Goal: Transaction & Acquisition: Purchase product/service

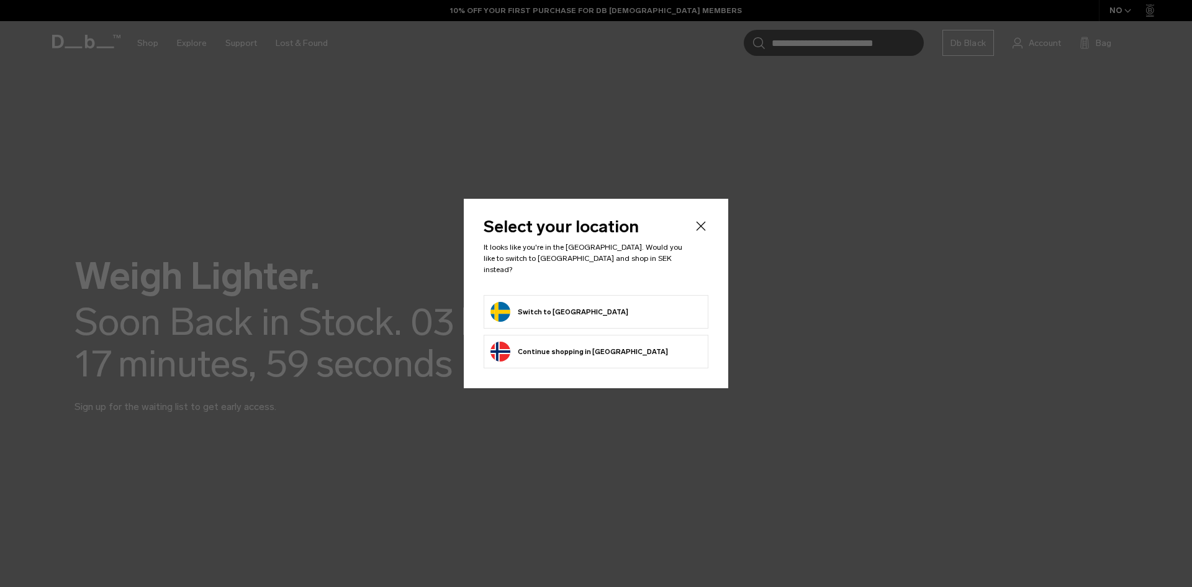
click at [0, 0] on div "Privacy Policy More Information" at bounding box center [0, 0] width 0 height 0
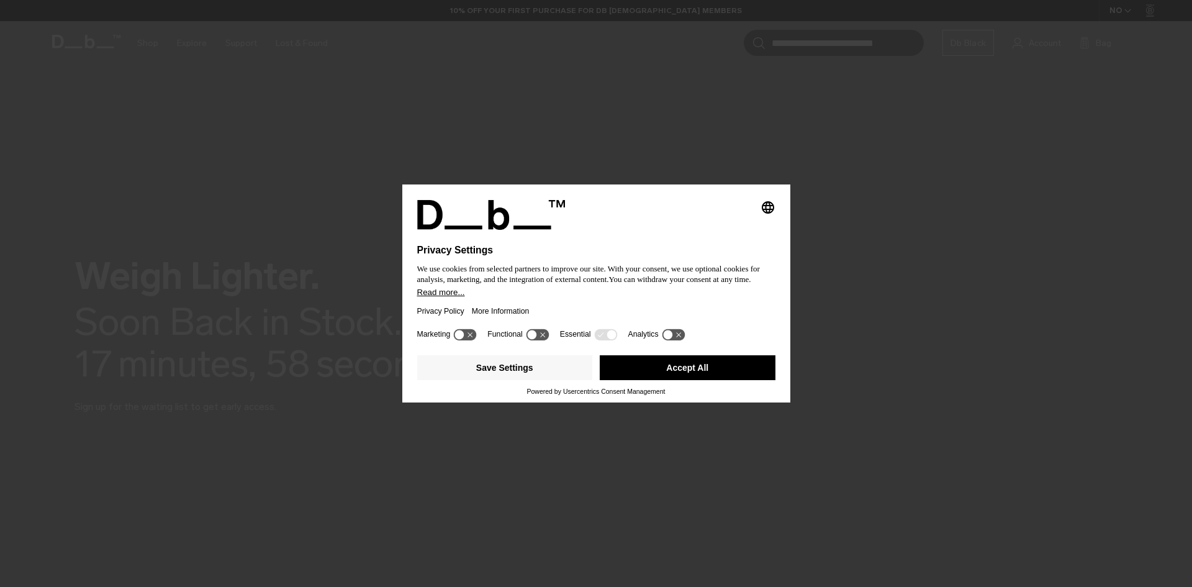
click at [759, 369] on button "Accept All" at bounding box center [688, 367] width 176 height 25
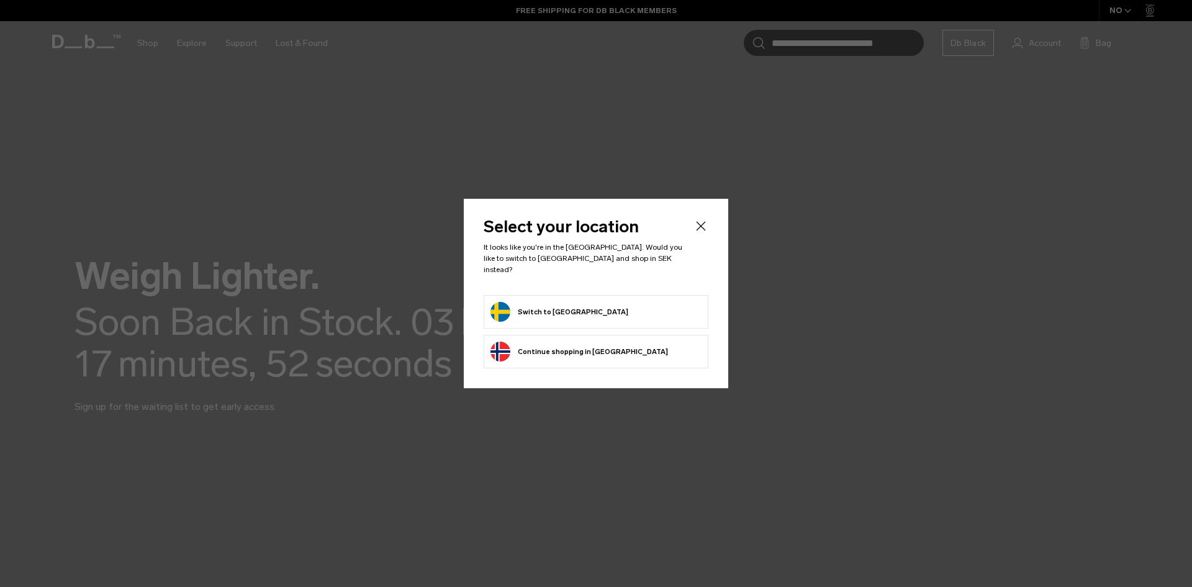
click at [528, 302] on button "Switch to Sweden" at bounding box center [559, 312] width 138 height 20
click at [500, 303] on button "Switch to Sweden" at bounding box center [559, 312] width 138 height 20
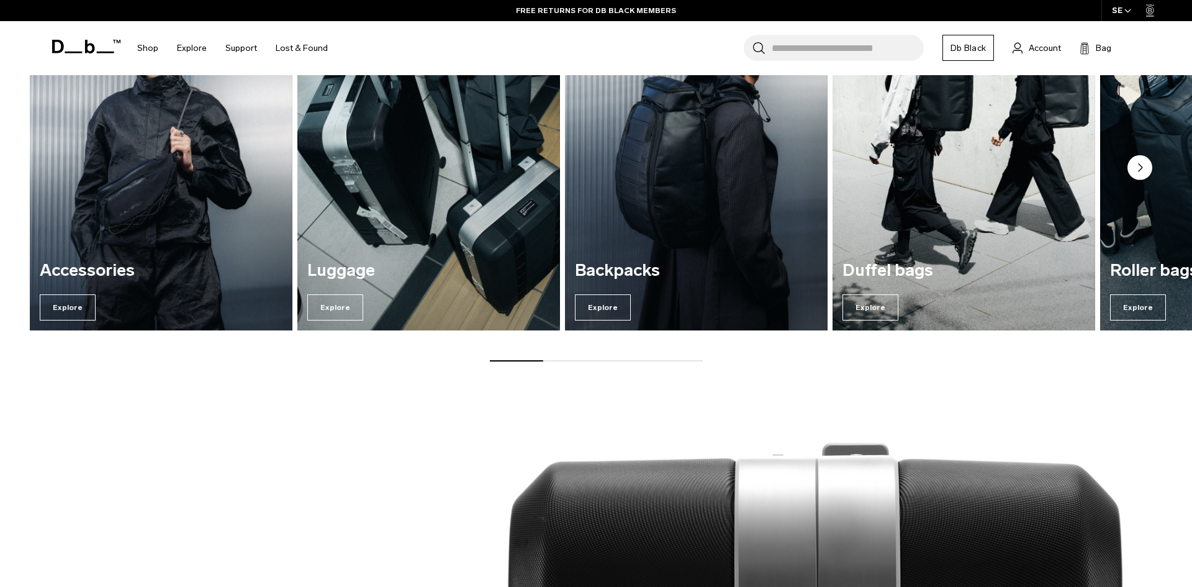
scroll to position [796, 0]
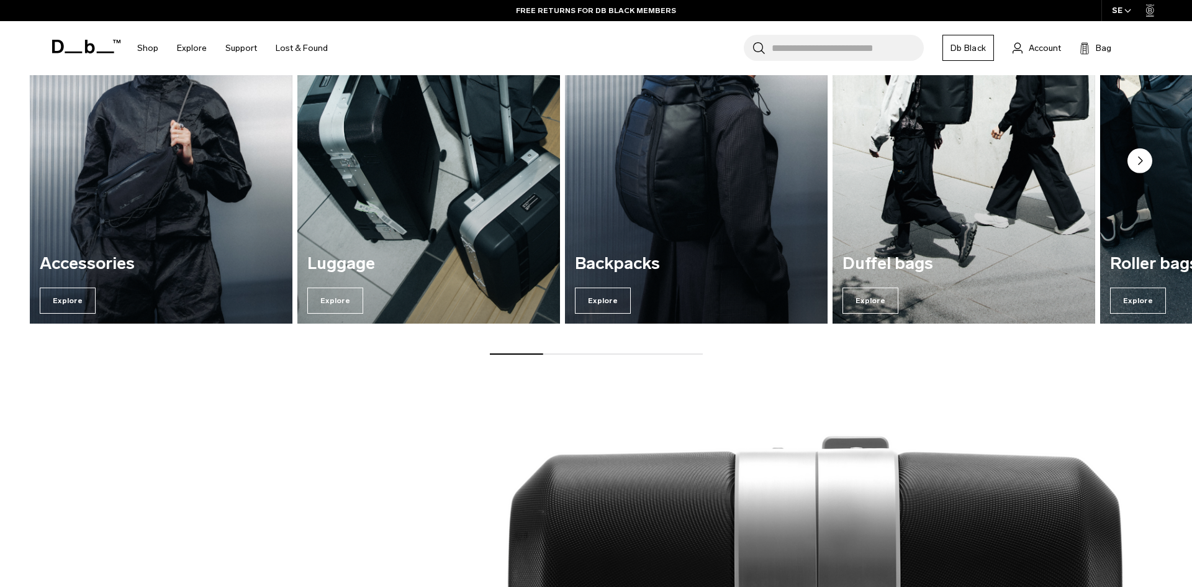
click at [394, 247] on div "Luggage Explore" at bounding box center [428, 284] width 263 height 79
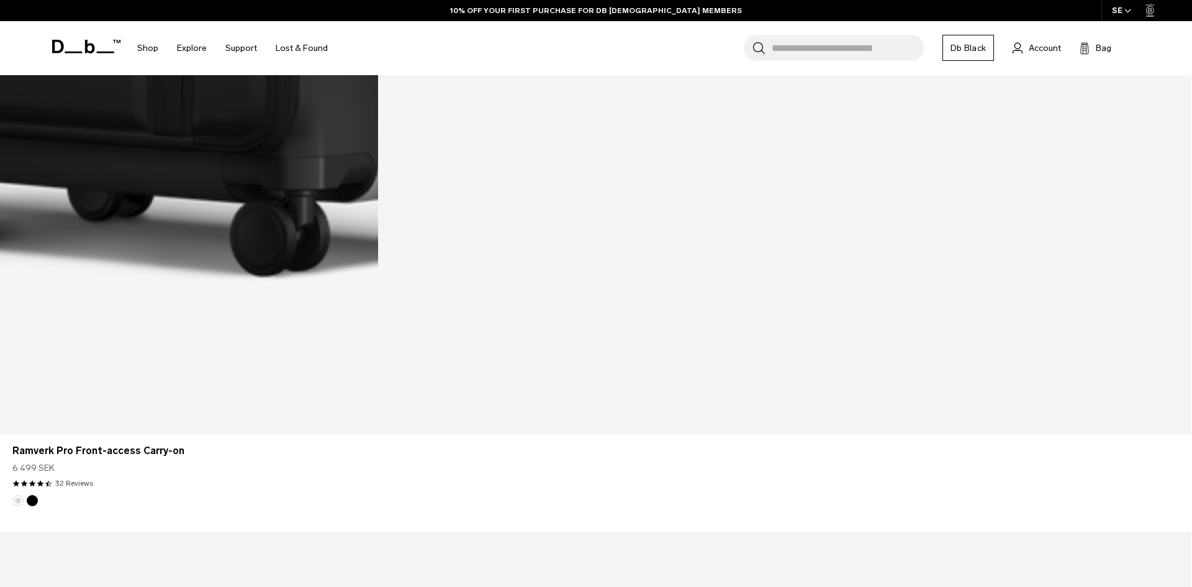
scroll to position [1344, 0]
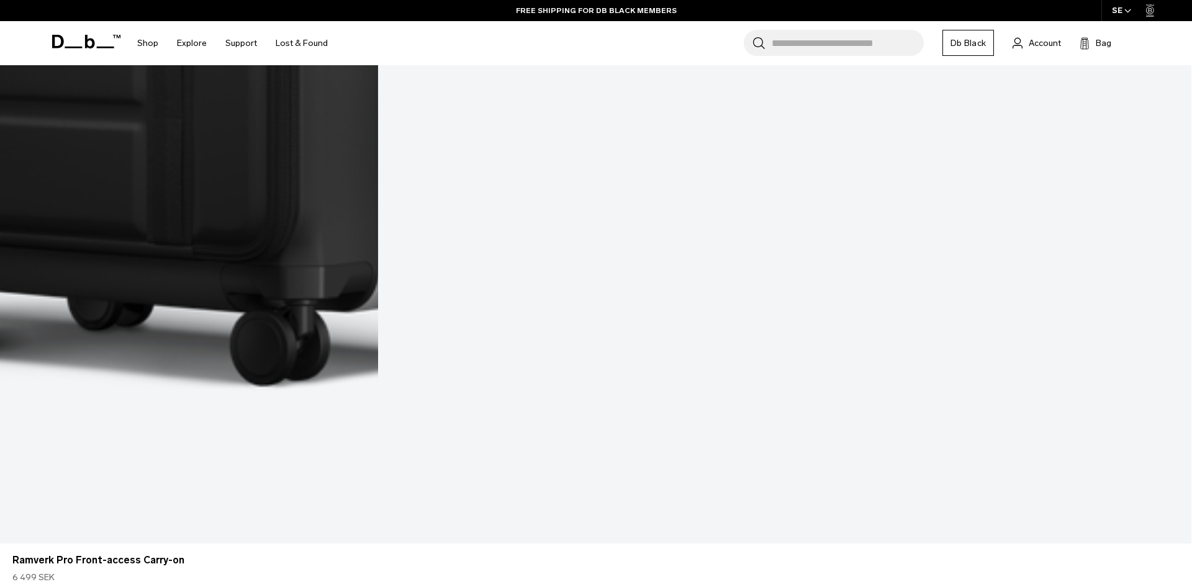
scroll to position [1141, 0]
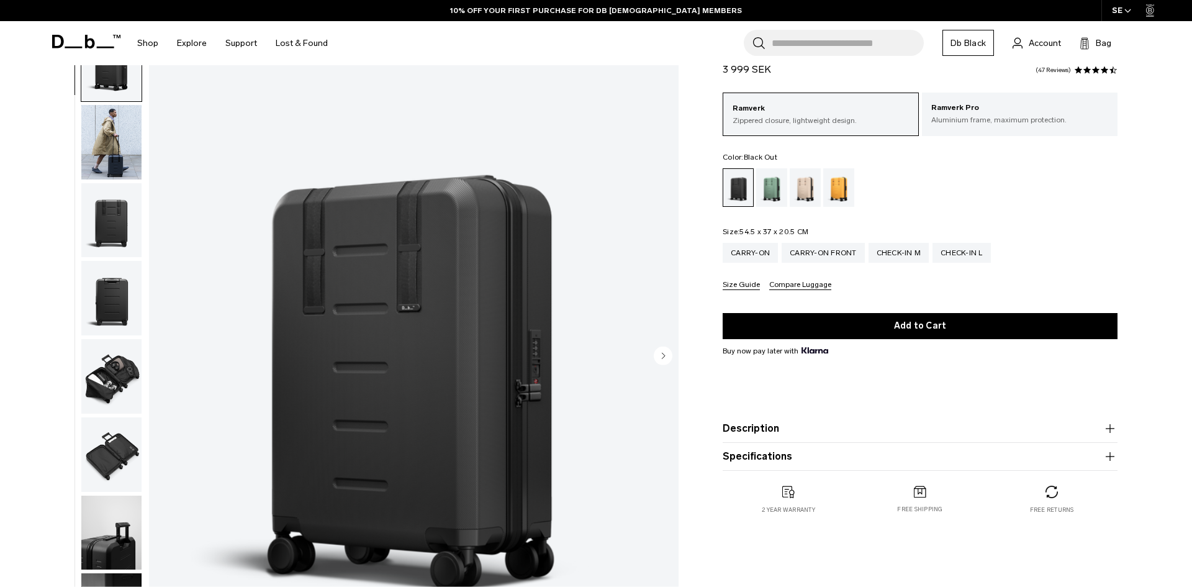
click at [111, 225] on img "button" at bounding box center [111, 220] width 60 height 75
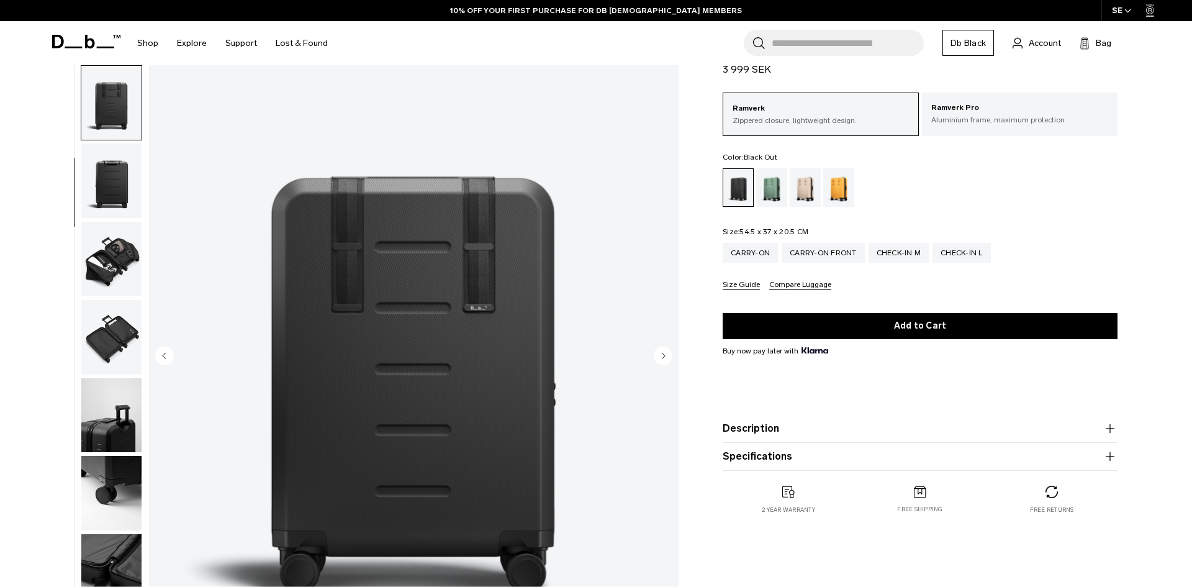
click at [112, 248] on img "button" at bounding box center [111, 259] width 60 height 75
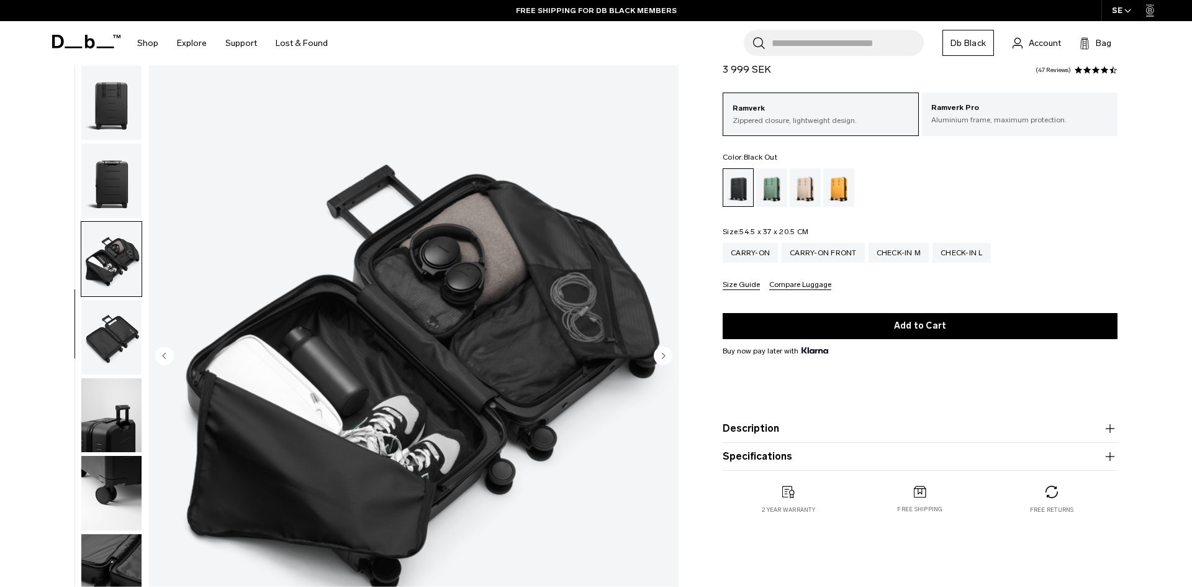
click at [119, 321] on img "button" at bounding box center [111, 337] width 60 height 75
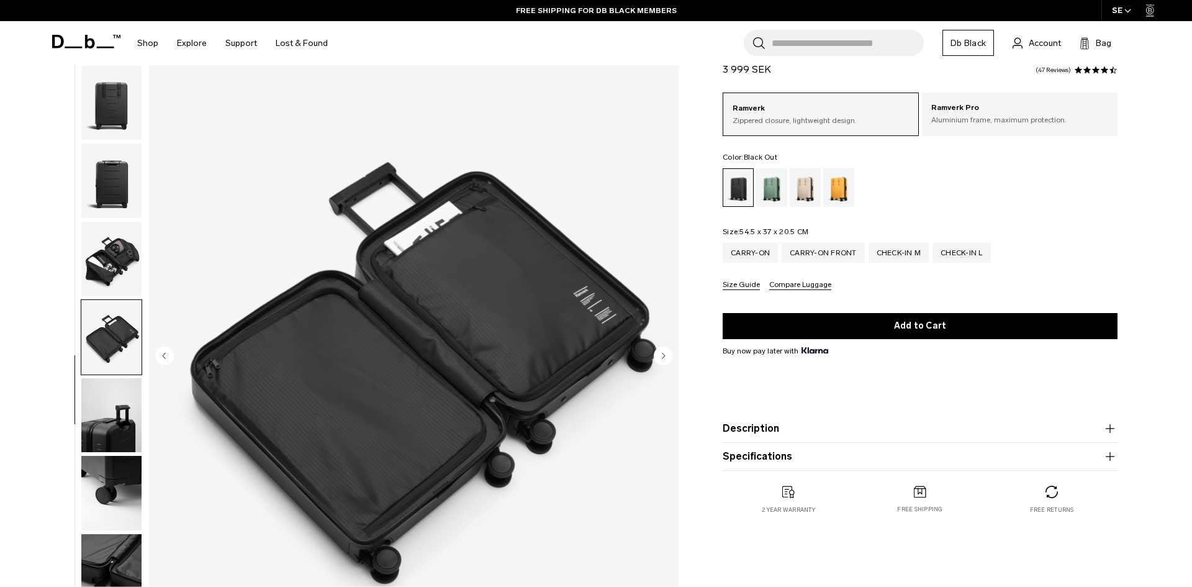
click at [114, 403] on img "button" at bounding box center [111, 415] width 60 height 75
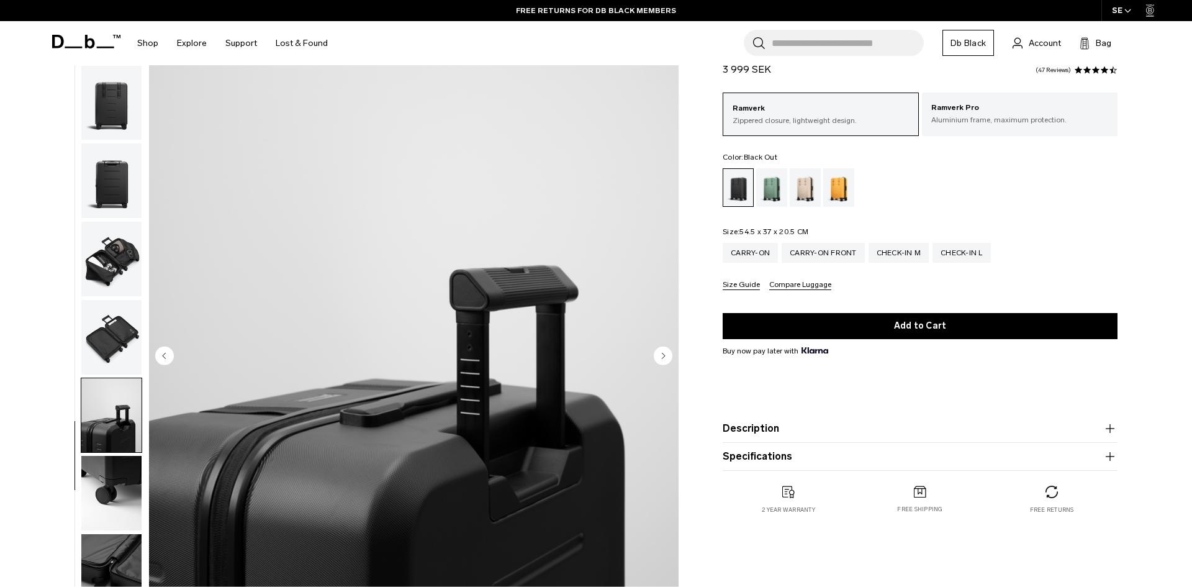
click at [114, 467] on img "button" at bounding box center [111, 493] width 60 height 75
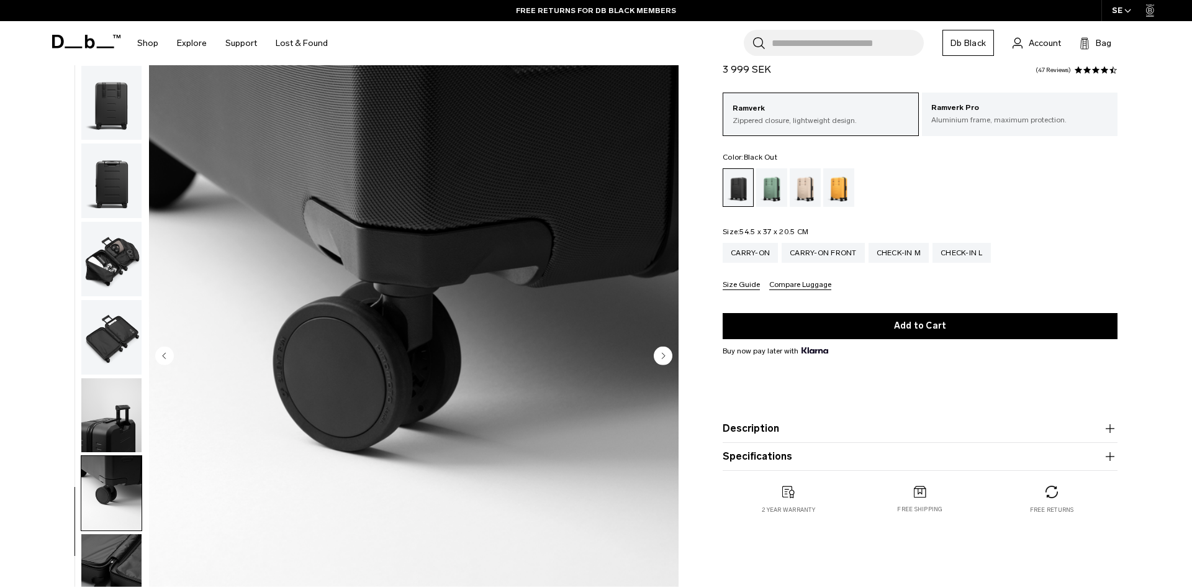
click at [106, 538] on img "button" at bounding box center [111, 571] width 60 height 75
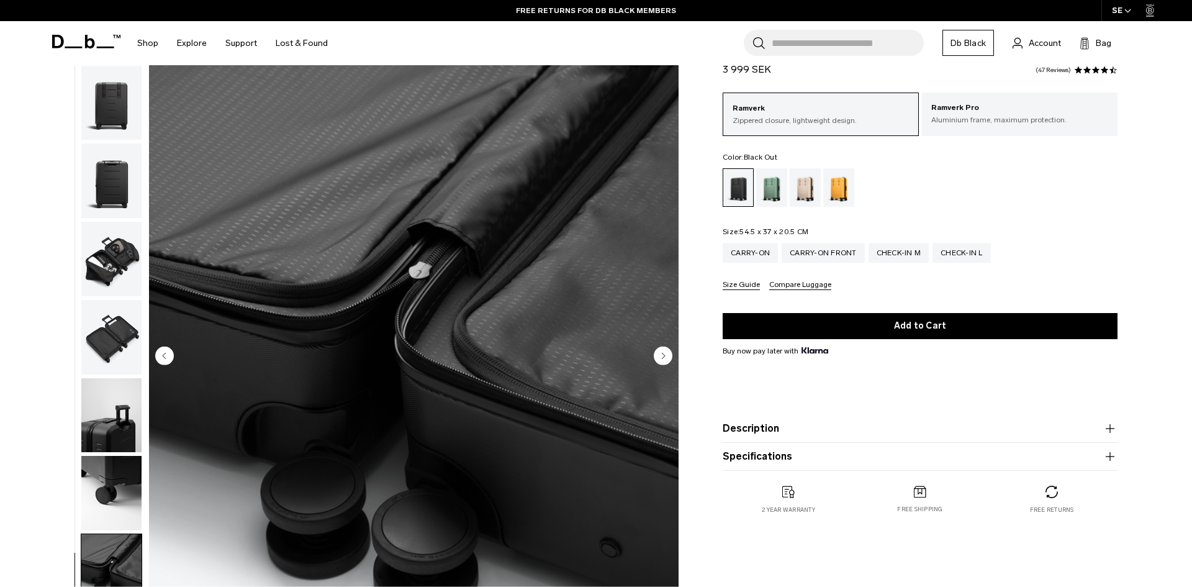
click at [663, 353] on icon "Next slide" at bounding box center [663, 356] width 3 height 6
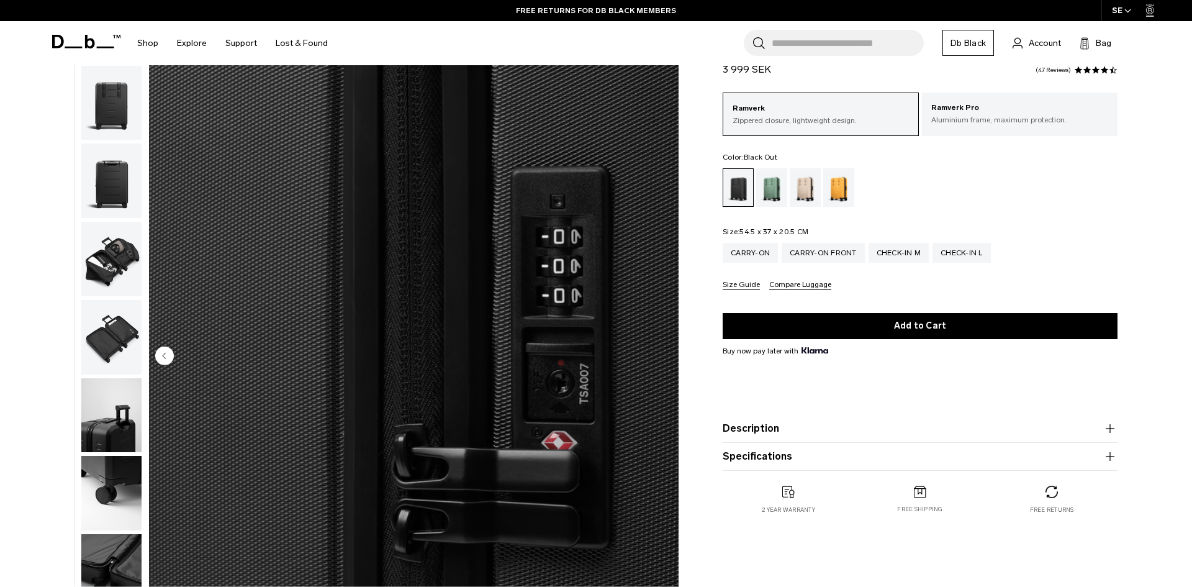
click at [663, 353] on img "10 / 10" at bounding box center [414, 356] width 530 height 661
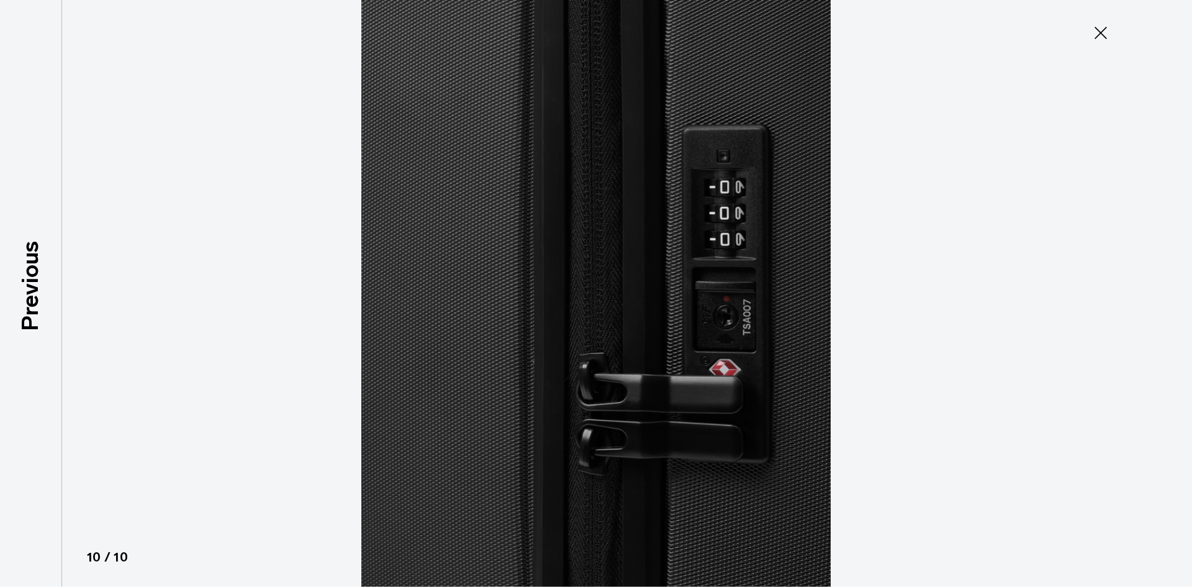
click at [1091, 27] on icon at bounding box center [1101, 33] width 20 height 20
